Goal: Transaction & Acquisition: Download file/media

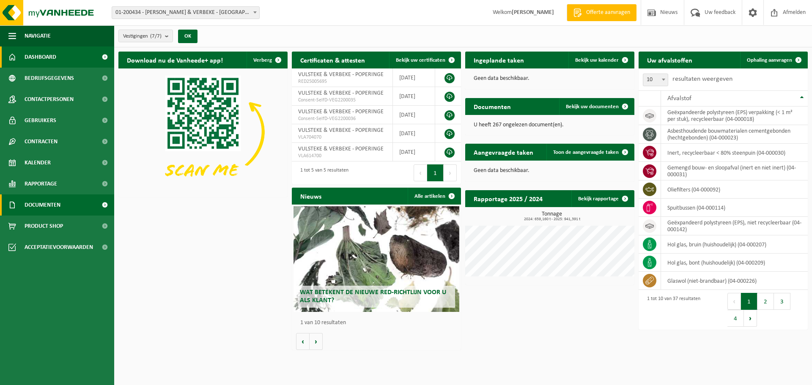
click at [46, 201] on span "Documenten" at bounding box center [43, 205] width 36 height 21
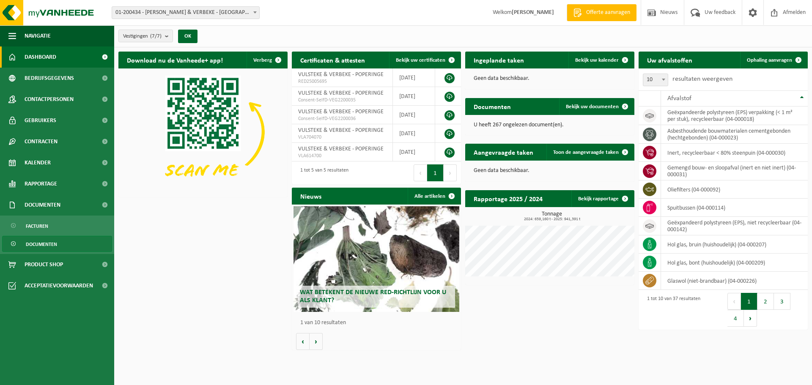
click at [36, 243] on span "Documenten" at bounding box center [41, 245] width 31 height 16
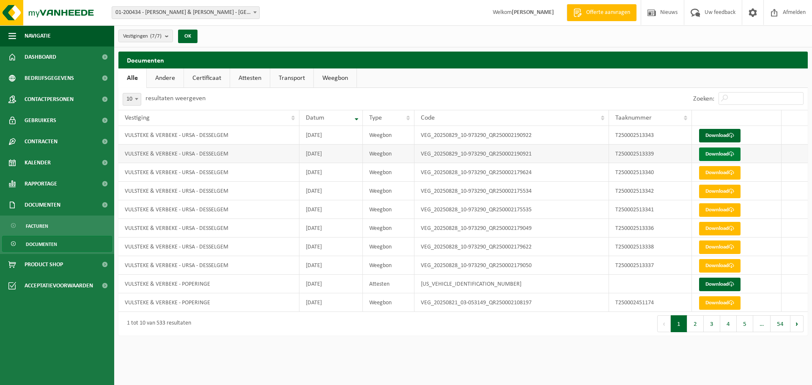
click at [722, 153] on link "Download" at bounding box center [719, 155] width 41 height 14
click at [713, 135] on link "Download" at bounding box center [719, 136] width 41 height 14
